Goal: Download file/media: Obtain a digital file from the website

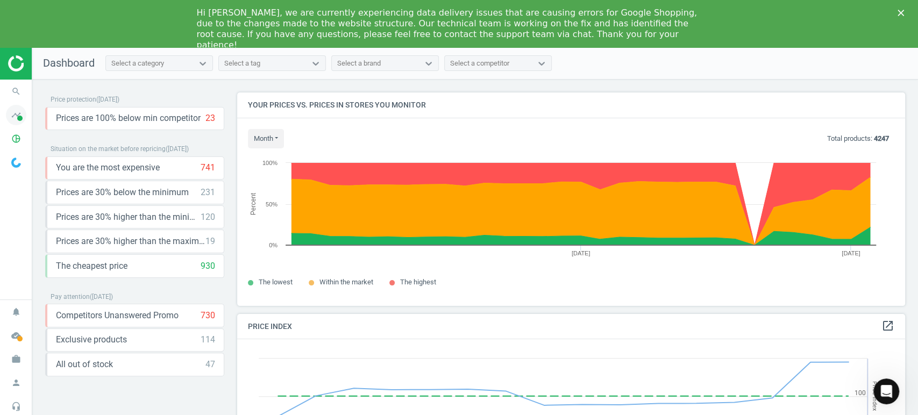
click at [17, 113] on icon "timeline" at bounding box center [16, 115] width 20 height 20
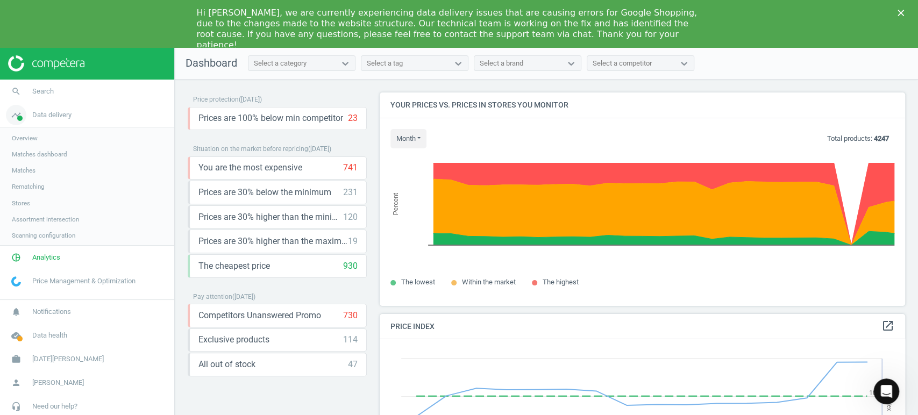
scroll to position [266, 535]
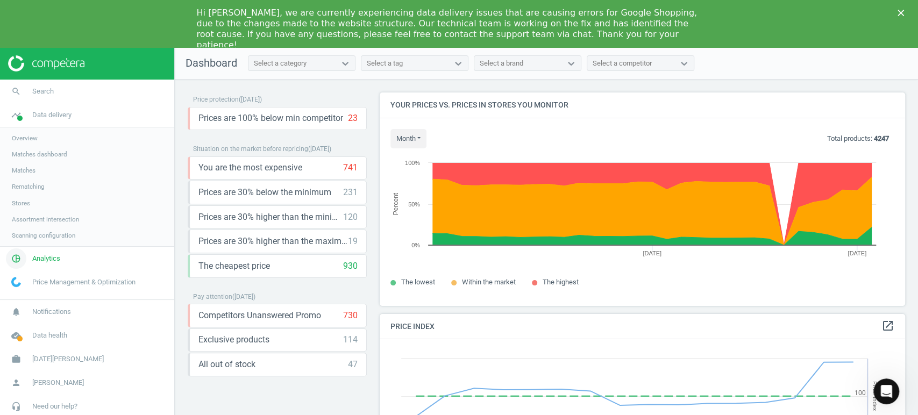
click at [51, 260] on span "Analytics" at bounding box center [46, 259] width 28 height 10
click at [31, 177] on span "Products" at bounding box center [24, 178] width 25 height 9
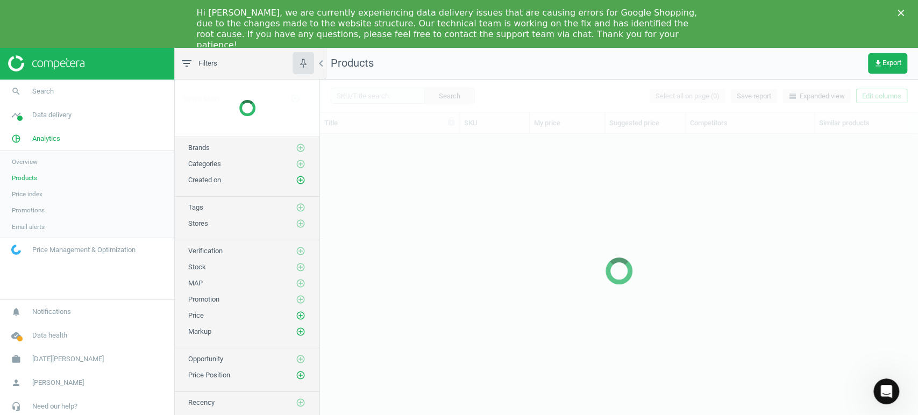
scroll to position [290, 589]
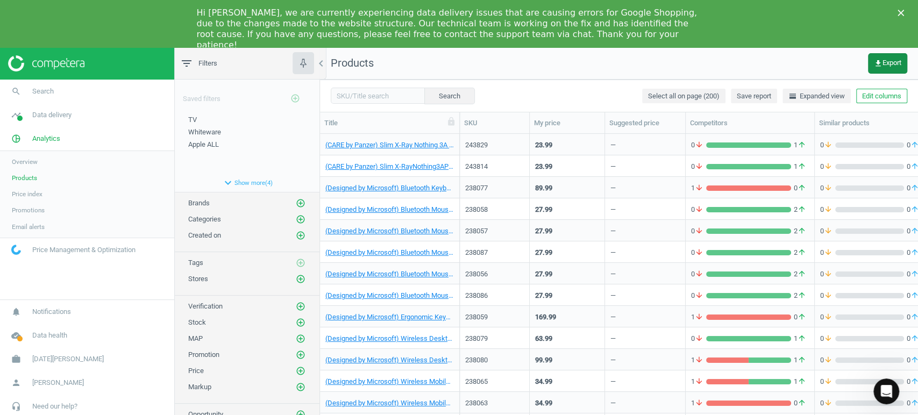
click at [879, 64] on icon "get_app" at bounding box center [878, 63] width 9 height 9
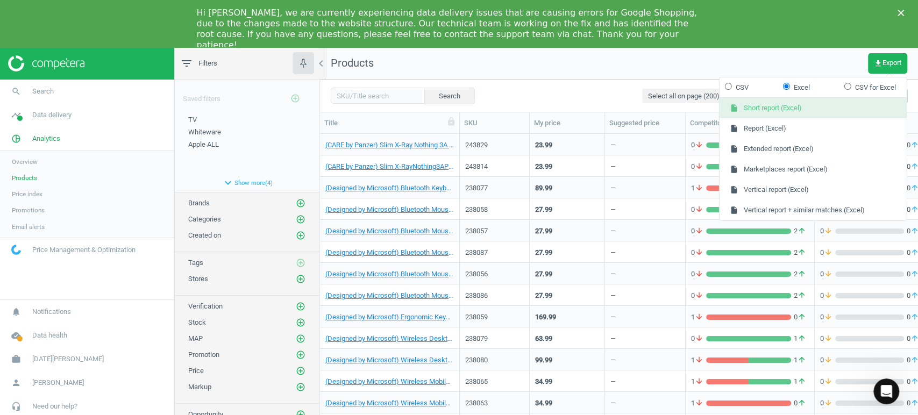
click at [783, 116] on button "insert_drive_file Short report (Excel)" at bounding box center [813, 108] width 187 height 20
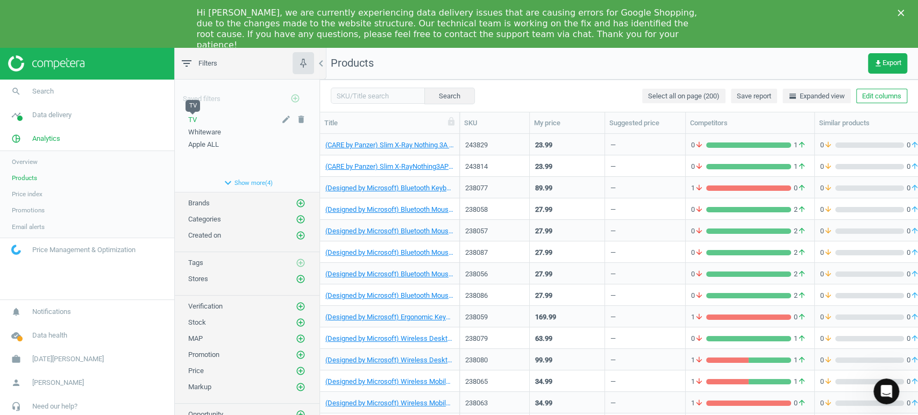
click at [190, 117] on span "TV" at bounding box center [192, 120] width 9 height 8
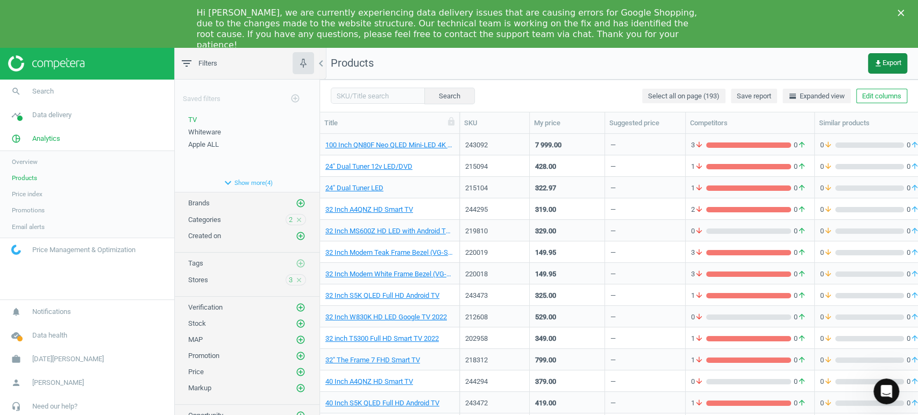
click at [877, 63] on icon "get_app" at bounding box center [878, 63] width 9 height 9
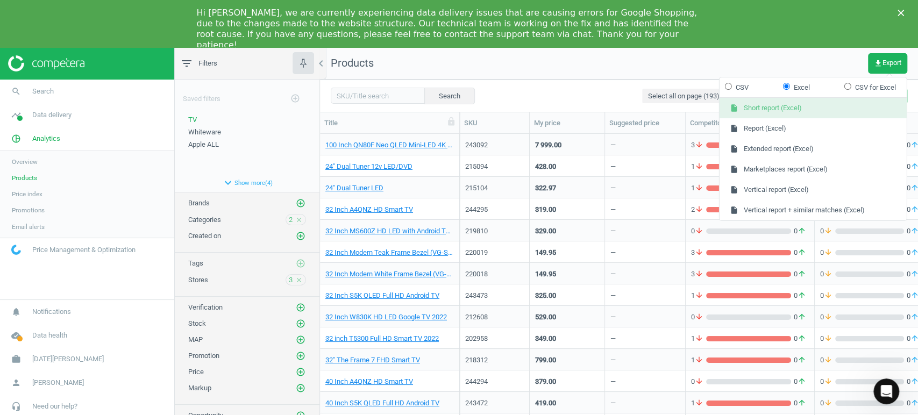
click at [796, 107] on button "insert_drive_file Short report (Excel)" at bounding box center [813, 108] width 187 height 20
